Goal: Information Seeking & Learning: Compare options

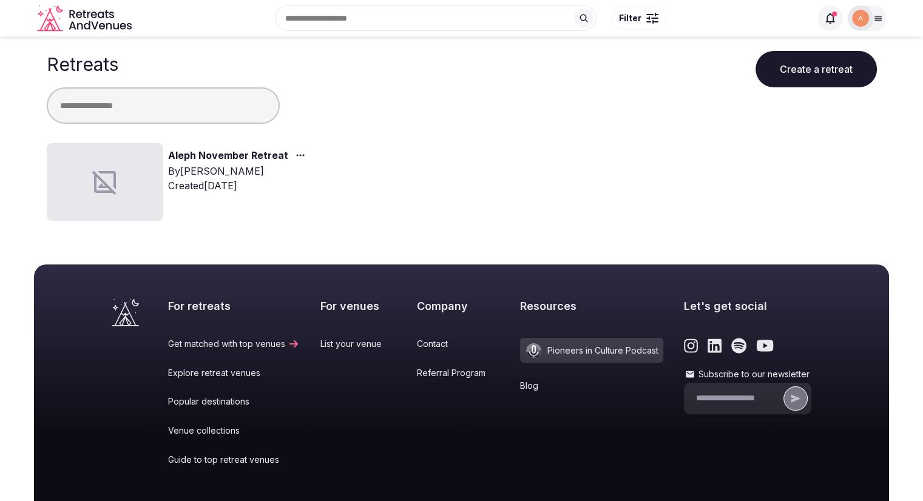
click at [185, 153] on link "Aleph November Retreat" at bounding box center [228, 156] width 120 height 16
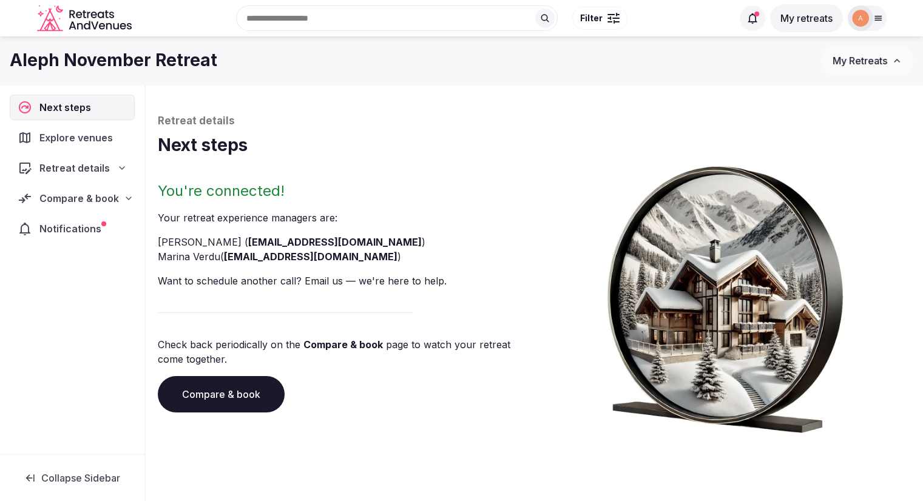
click at [70, 195] on span "Compare & book" at bounding box center [79, 198] width 80 height 15
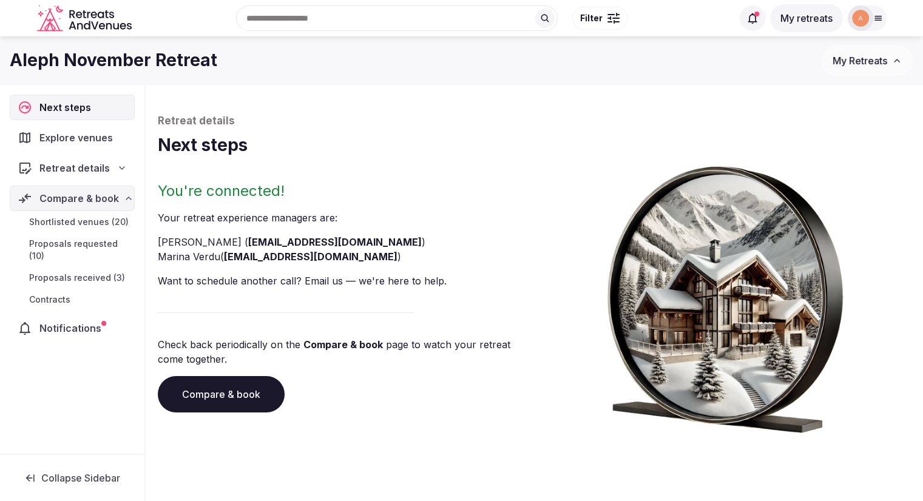
click at [68, 274] on span "Proposals received (3)" at bounding box center [77, 278] width 96 height 12
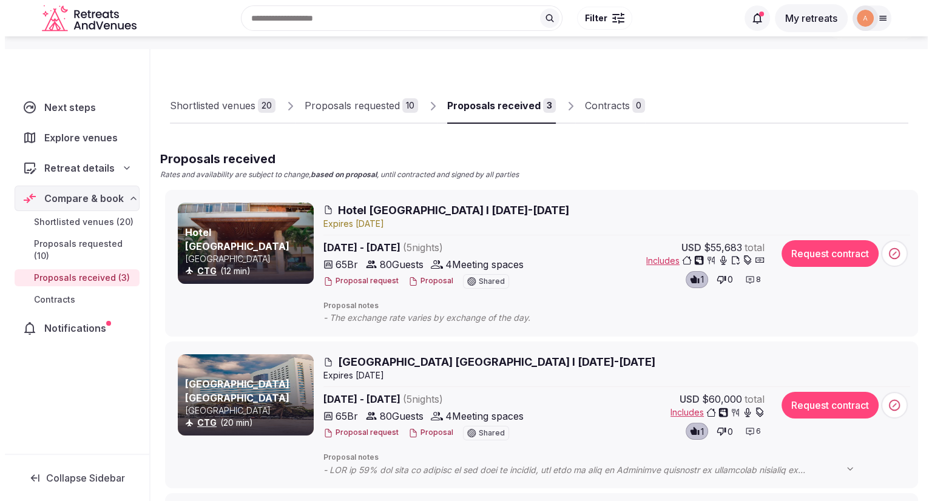
scroll to position [56, 0]
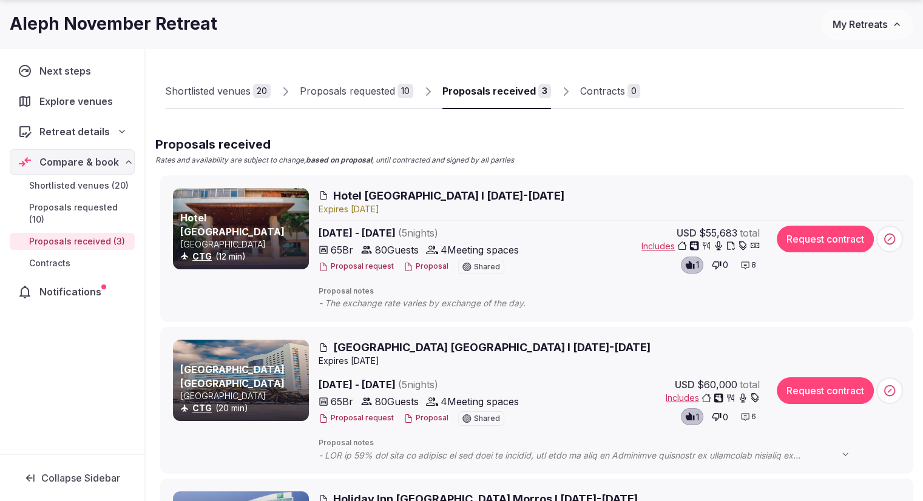
click at [342, 199] on span "Hotel [GEOGRAPHIC_DATA] I [DATE]-[DATE]" at bounding box center [448, 195] width 231 height 15
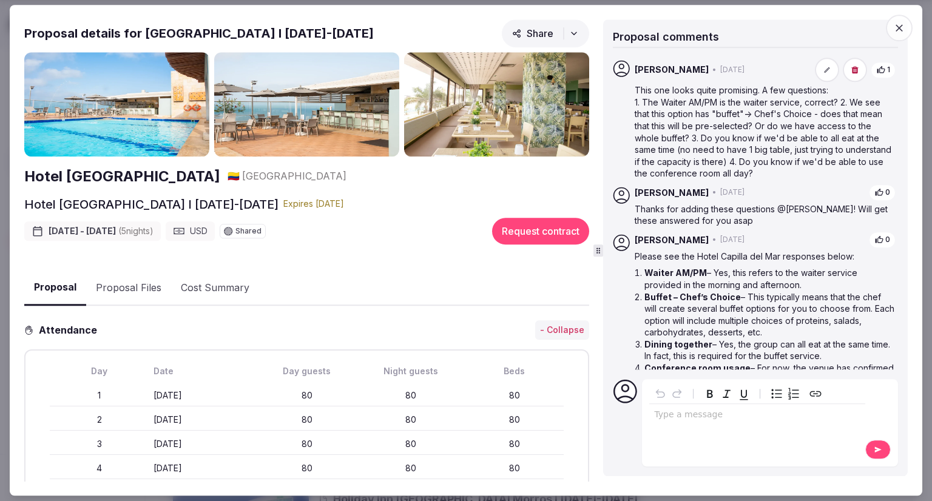
click at [139, 290] on button "Proposal Files" at bounding box center [128, 288] width 85 height 35
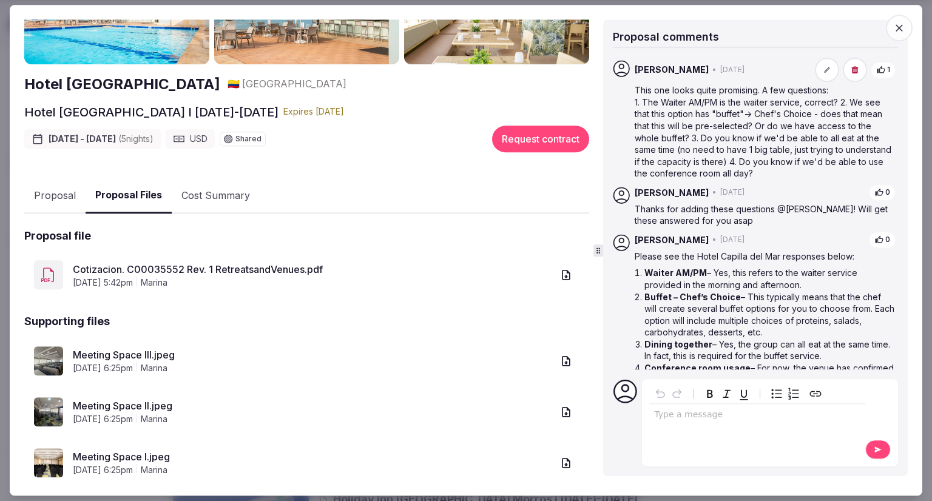
scroll to position [146, 0]
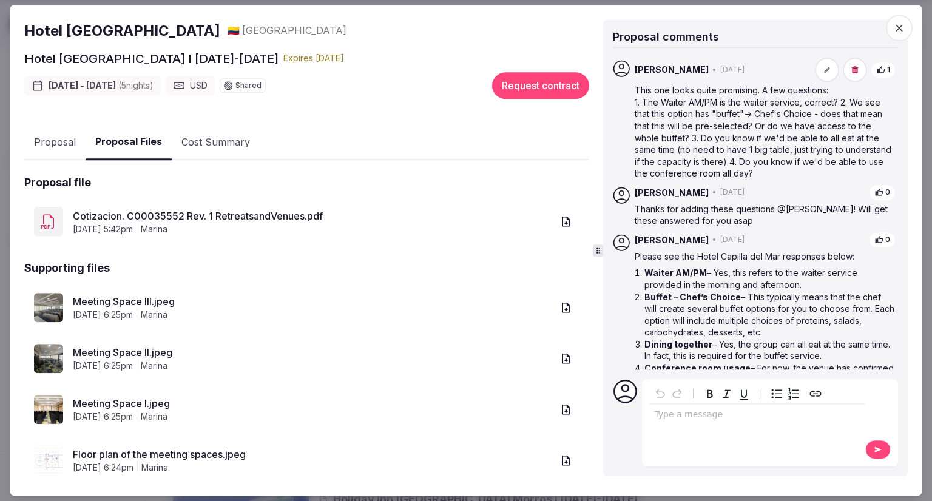
click at [107, 455] on link "Floor plan of the meeting spaces.jpeg" at bounding box center [313, 454] width 480 height 15
click at [122, 396] on link "Meeting Space I.jpeg" at bounding box center [313, 403] width 480 height 15
click at [84, 345] on link "Meeting Space II.jpeg" at bounding box center [313, 352] width 480 height 15
click at [126, 294] on link "Meeting Space III.jpeg" at bounding box center [313, 301] width 480 height 15
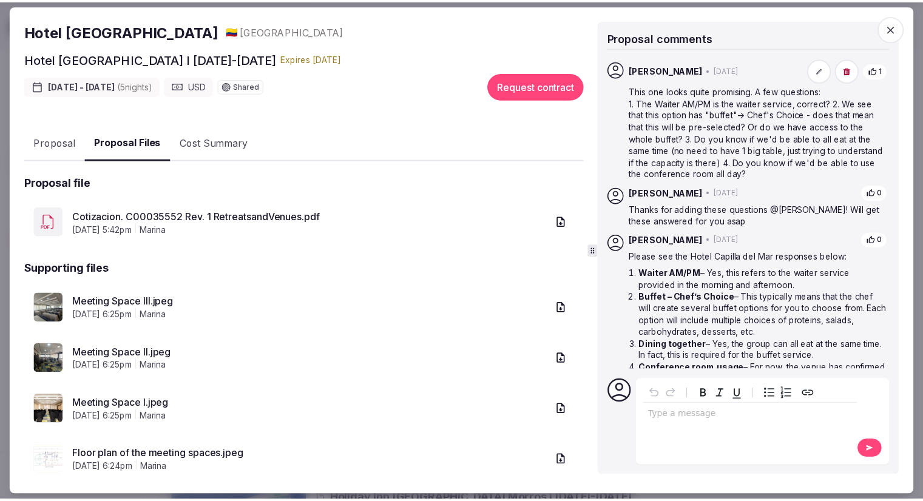
scroll to position [0, 0]
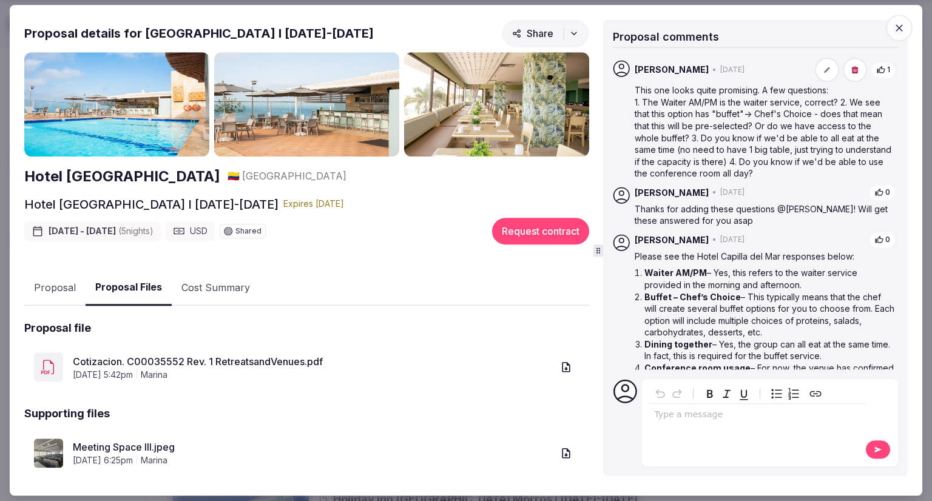
click at [909, 31] on span "button" at bounding box center [899, 28] width 27 height 27
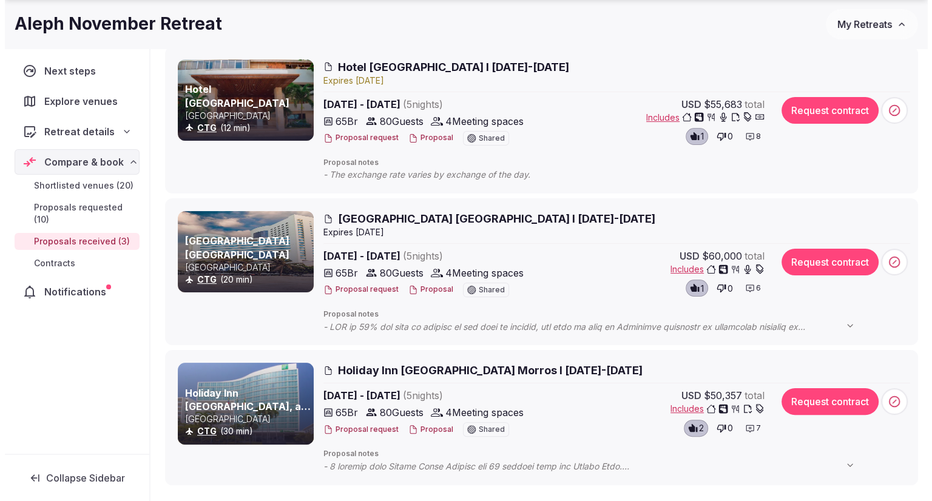
scroll to position [185, 0]
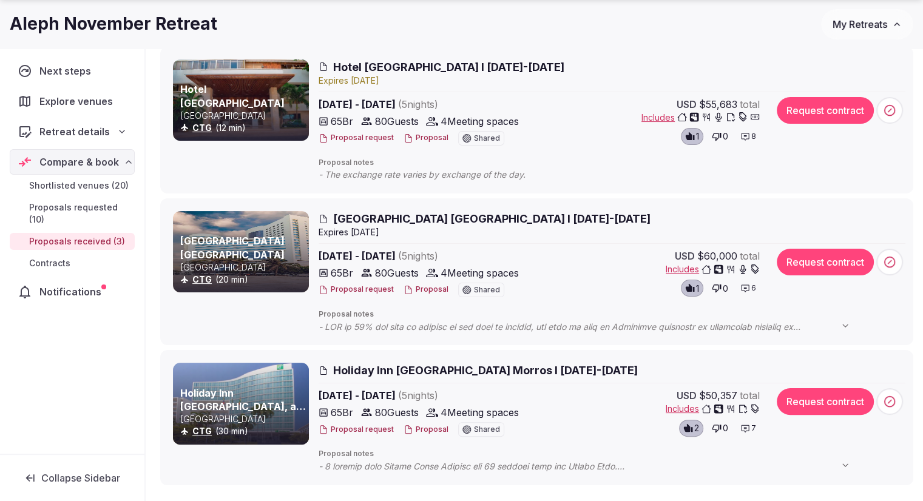
click at [391, 212] on span "[GEOGRAPHIC_DATA] [GEOGRAPHIC_DATA] I [DATE]-[DATE]" at bounding box center [491, 218] width 317 height 15
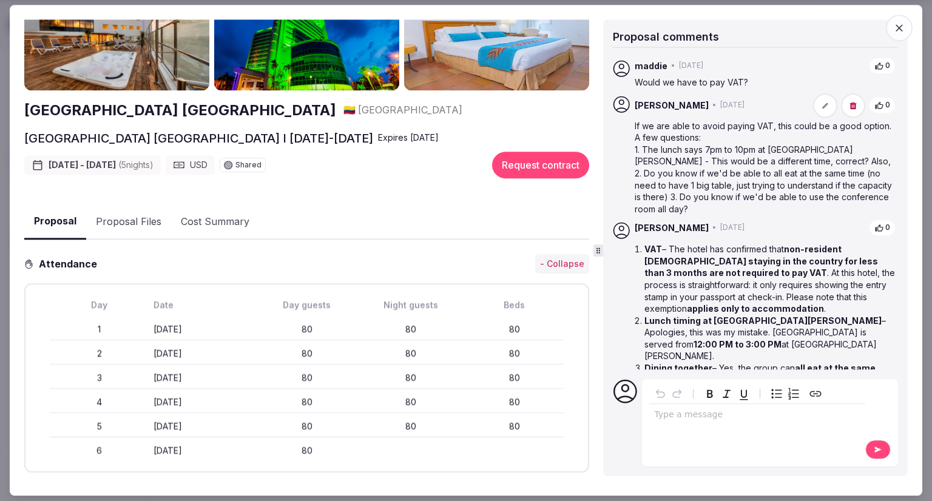
click at [136, 217] on button "Proposal Files" at bounding box center [128, 222] width 85 height 35
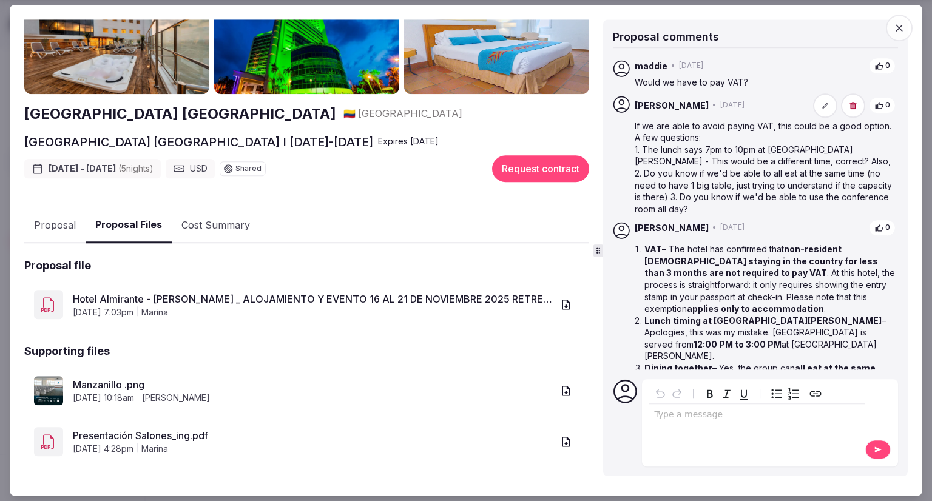
click at [95, 378] on link "Manzanillo .png" at bounding box center [313, 385] width 480 height 15
click at [168, 292] on link "Hotel Almirante - [PERSON_NAME] _ ALOJAMIENTO Y EVENTO 16 AL 21 DE NOVIEMBRE 20…" at bounding box center [313, 299] width 480 height 15
